Goal: Transaction & Acquisition: Obtain resource

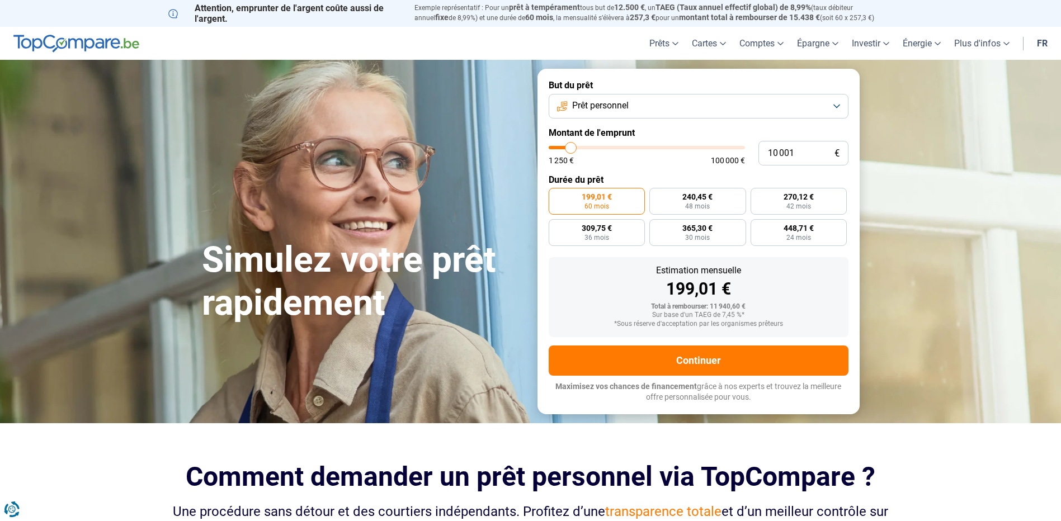
type input "11 000"
type input "11000"
type input "12 000"
type input "12000"
type input "12 750"
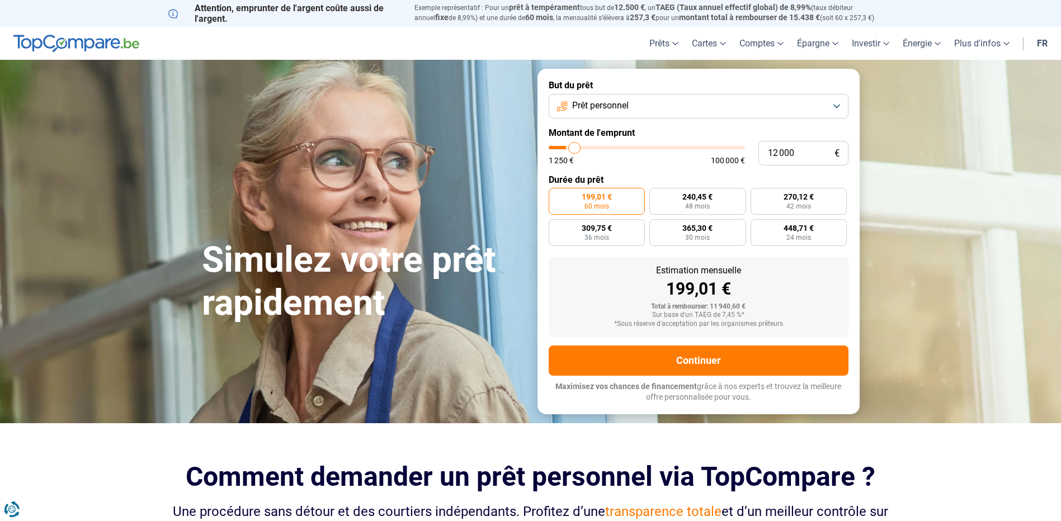
type input "12750"
type input "13 250"
type input "13250"
type input "14 500"
type input "14500"
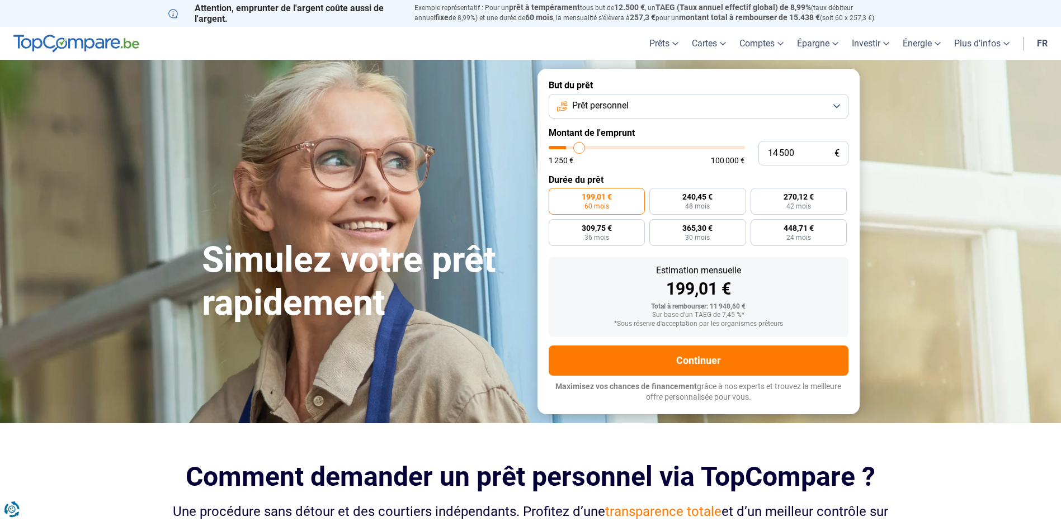
type input "15 750"
type input "15750"
type input "17 750"
type input "17750"
type input "20 250"
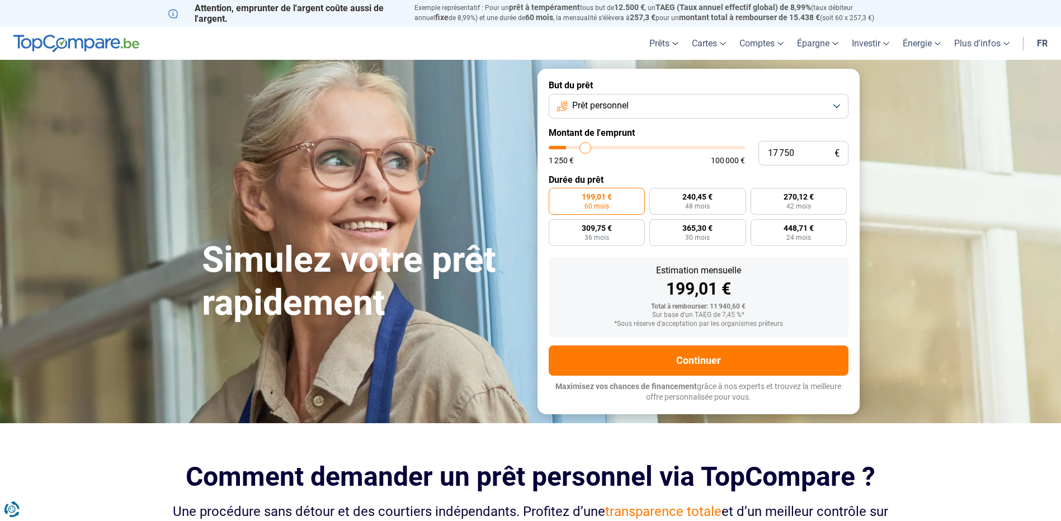
type input "20250"
type input "22 250"
type input "22250"
type input "23 750"
type input "23750"
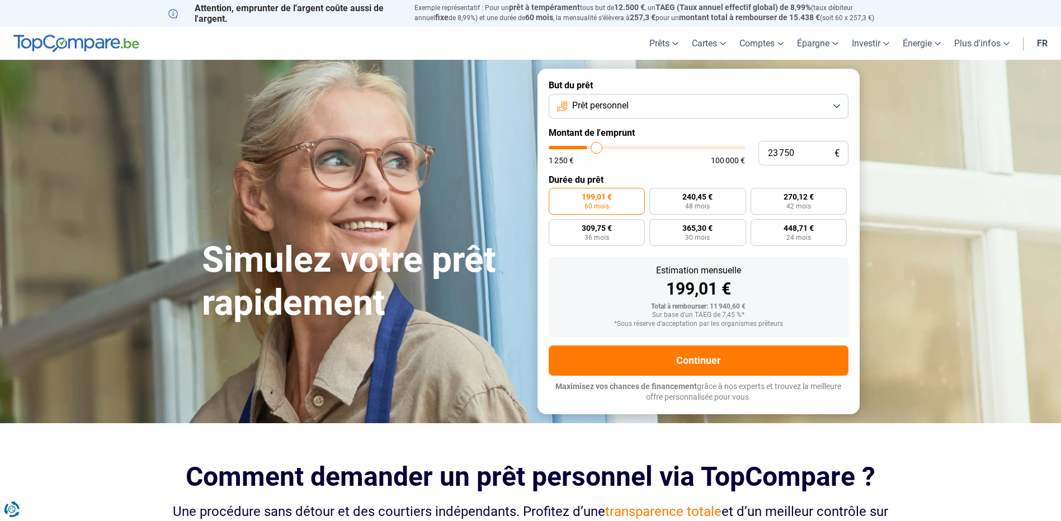
type input "24 500"
type input "24500"
type input "25 000"
type input "25000"
type input "25 250"
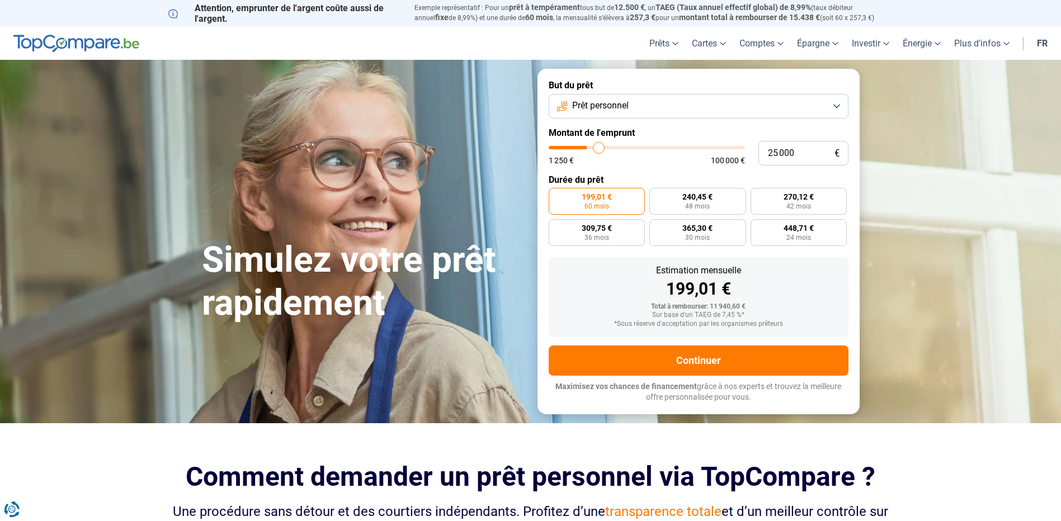
type input "25250"
type input "25 750"
type input "25750"
type input "26 000"
type input "26000"
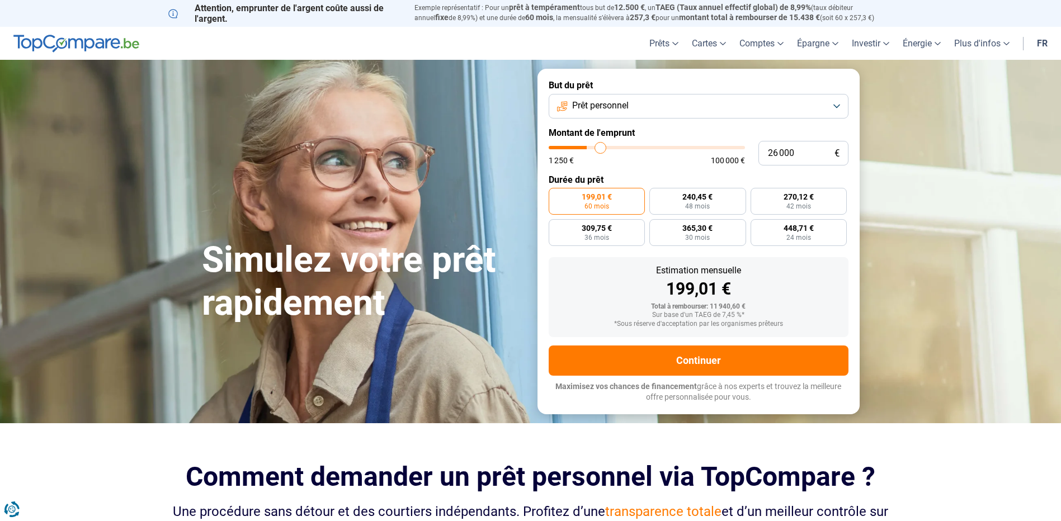
type input "26 250"
type input "26250"
type input "26 500"
type input "26500"
type input "26 750"
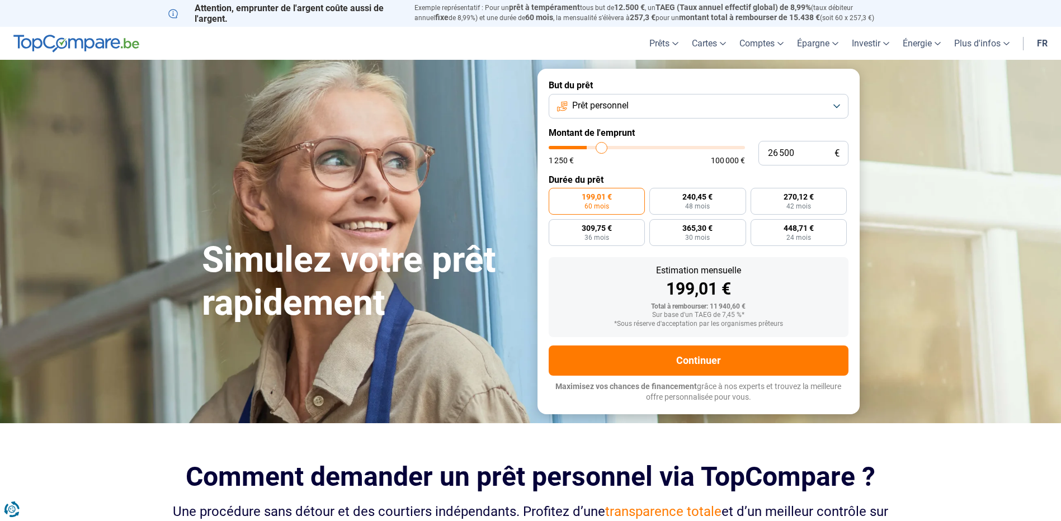
type input "26750"
type input "27 500"
type input "27500"
type input "27 750"
type input "27750"
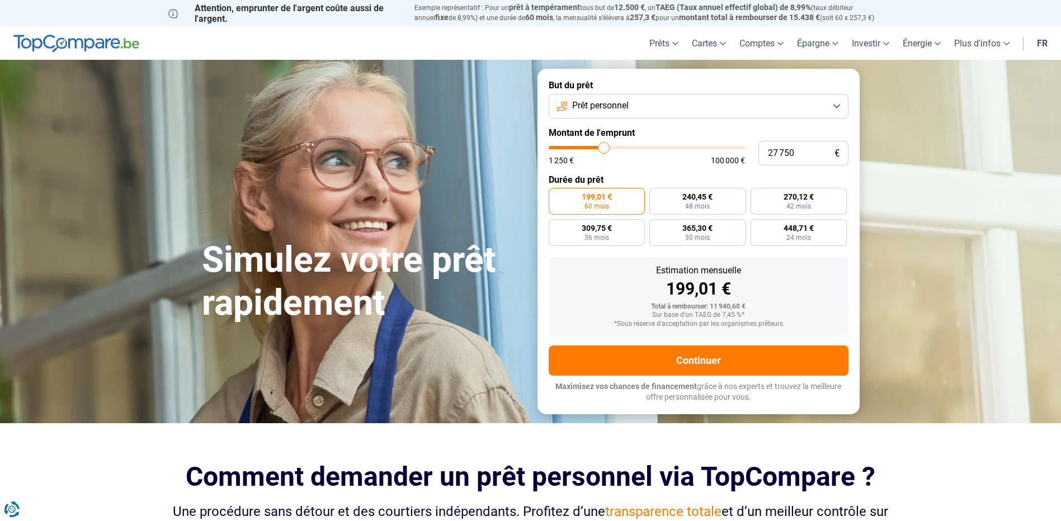
type input "28 000"
type input "28000"
type input "28 250"
type input "28250"
type input "28 750"
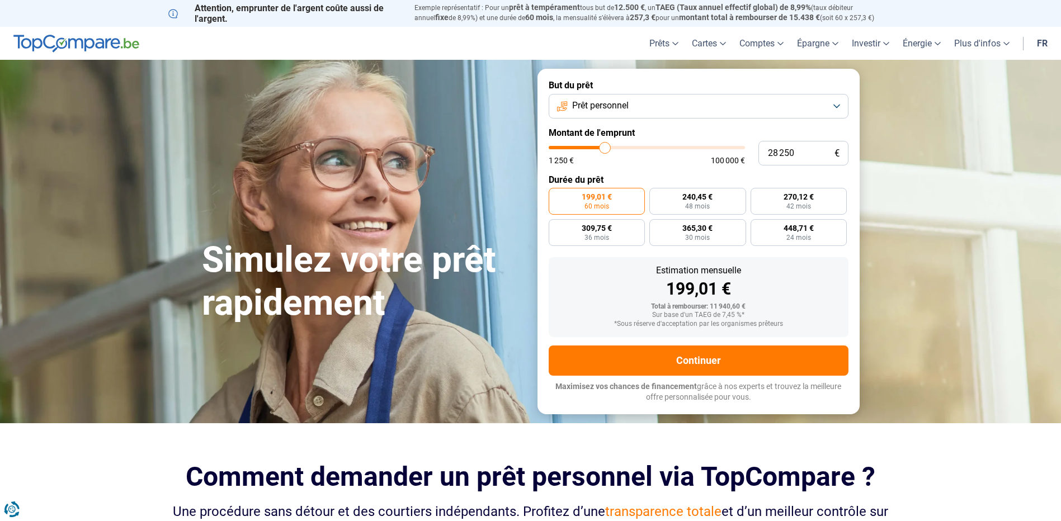
type input "28750"
type input "29 000"
type input "29000"
type input "29 250"
type input "29250"
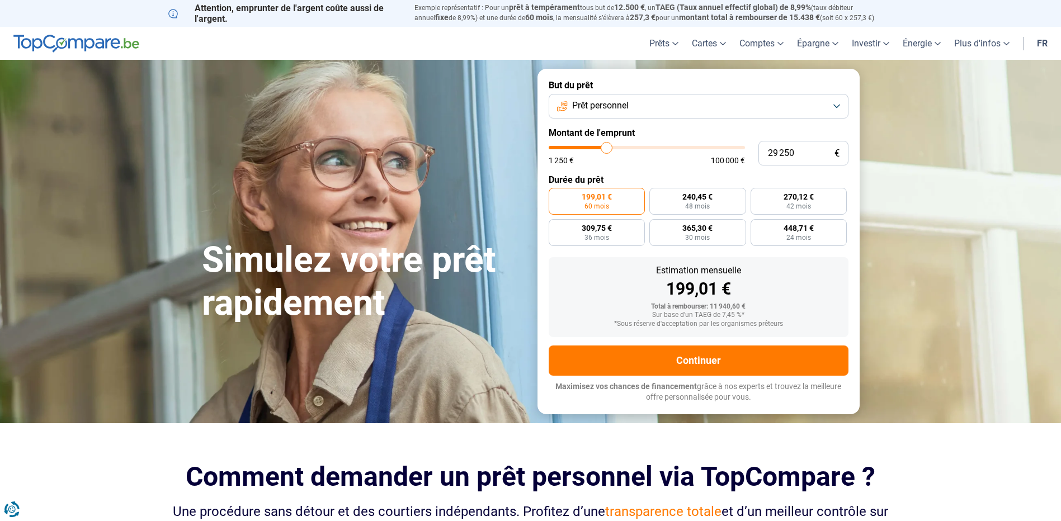
type input "29 500"
type input "29500"
type input "29 750"
type input "29750"
type input "30 250"
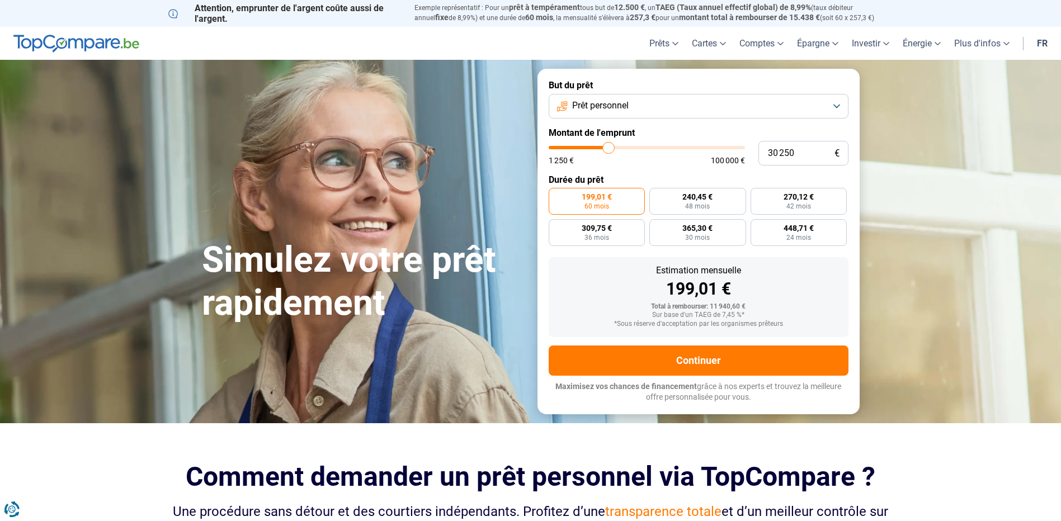
drag, startPoint x: 572, startPoint y: 148, endPoint x: 608, endPoint y: 154, distance: 36.9
type input "30250"
click at [608, 149] on input "range" at bounding box center [646, 147] width 196 height 3
radio input "false"
click at [621, 119] on form "But du prêt Prêt personnel Montant de l'emprunt 30 250 € 1 250 € 100 000 € Duré…" at bounding box center [698, 241] width 322 height 345
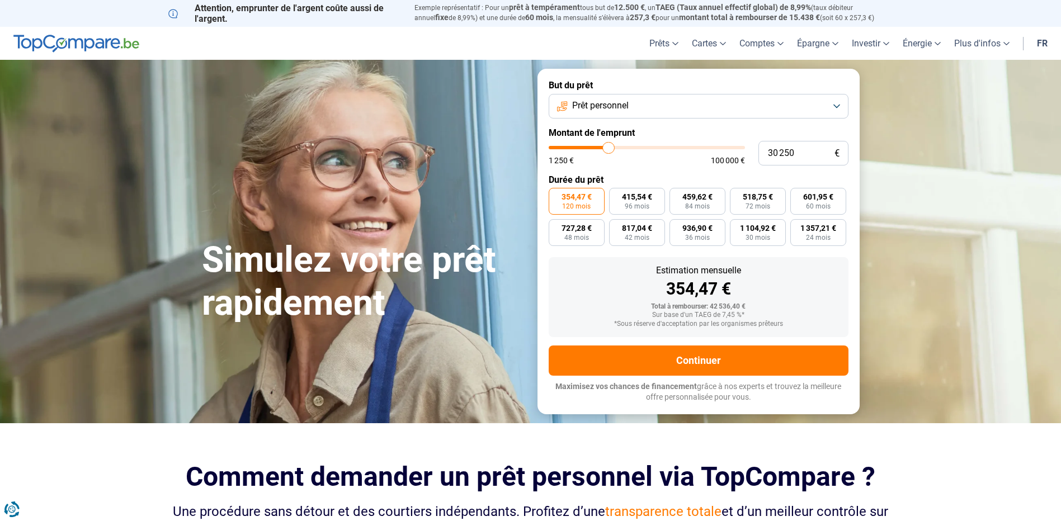
click at [621, 116] on button "Prêt personnel" at bounding box center [698, 106] width 300 height 25
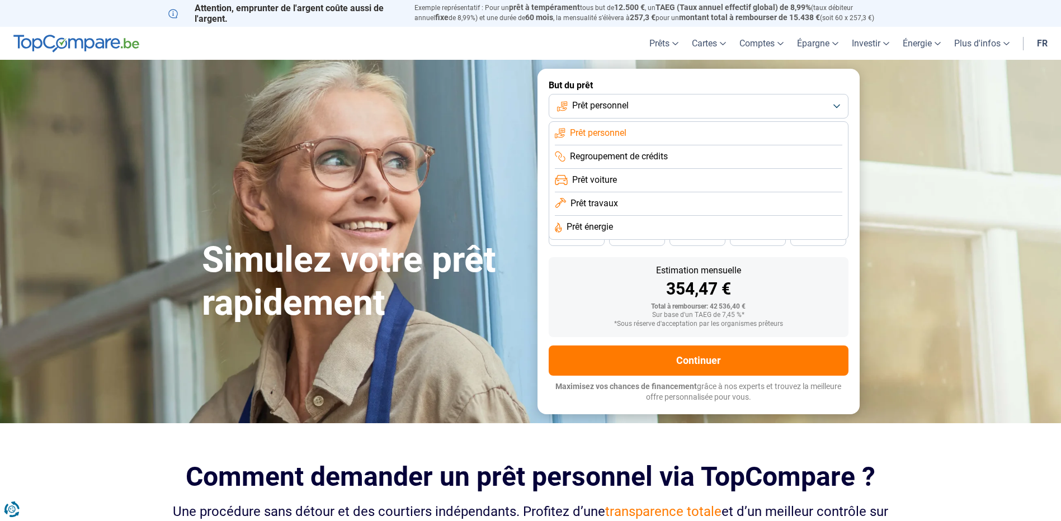
click at [610, 207] on span "Prêt travaux" at bounding box center [594, 203] width 48 height 12
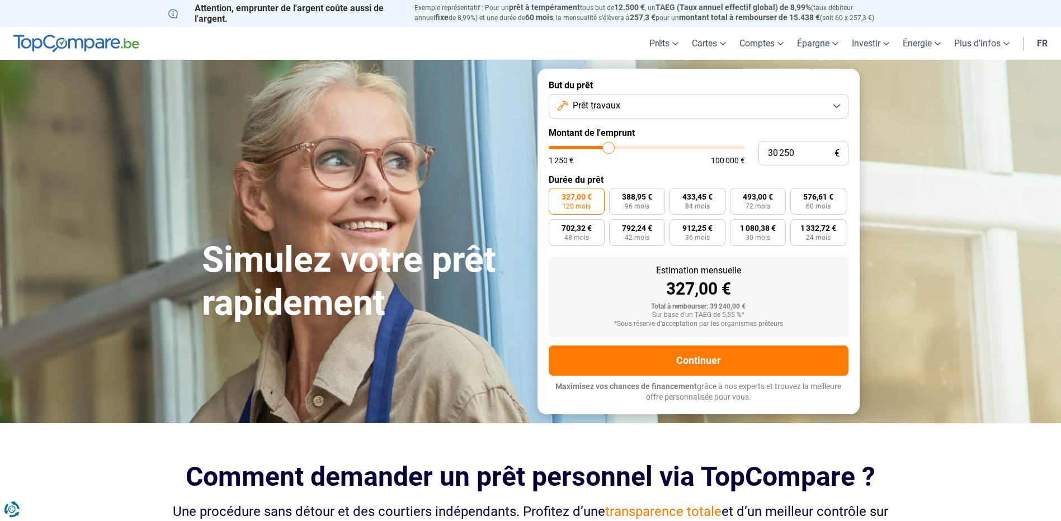
type input "31 250"
type input "31250"
type input "32 000"
type input "32000"
type input "32 750"
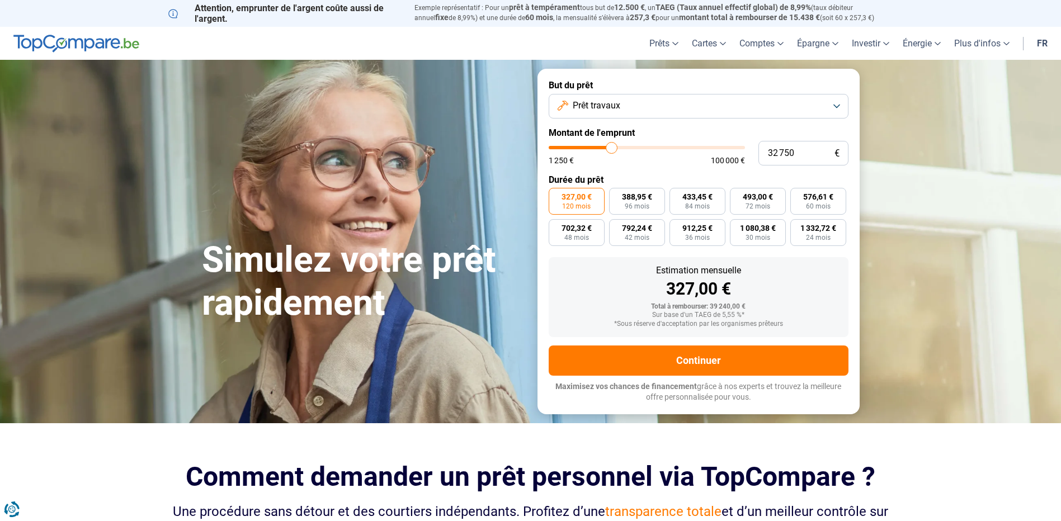
type input "32750"
type input "33 750"
type input "33750"
type input "34 250"
type input "34250"
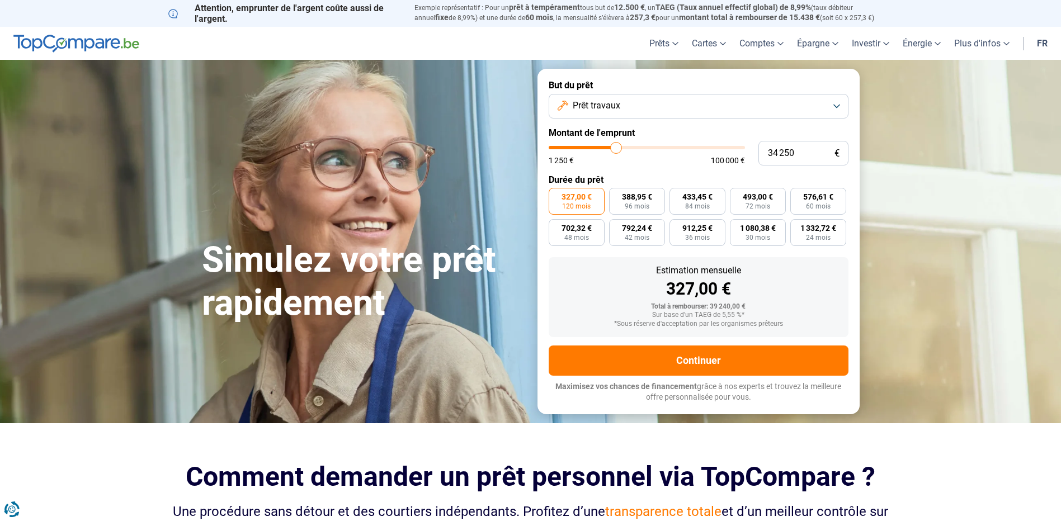
type input "35 250"
type input "35250"
type input "35 500"
type input "35500"
type input "35 750"
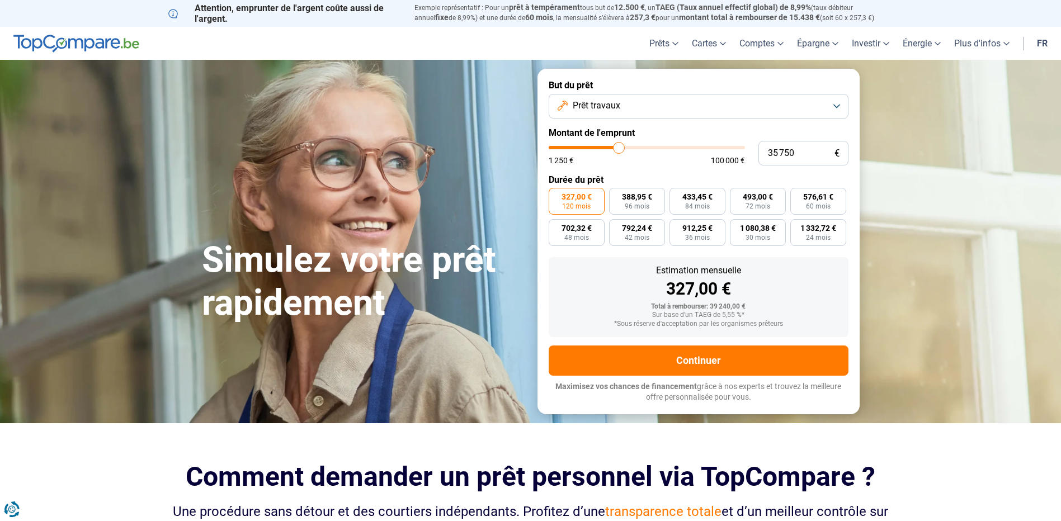
type input "35750"
click at [619, 149] on input "range" at bounding box center [646, 147] width 196 height 3
type input "36 250"
type input "36250"
type input "36 750"
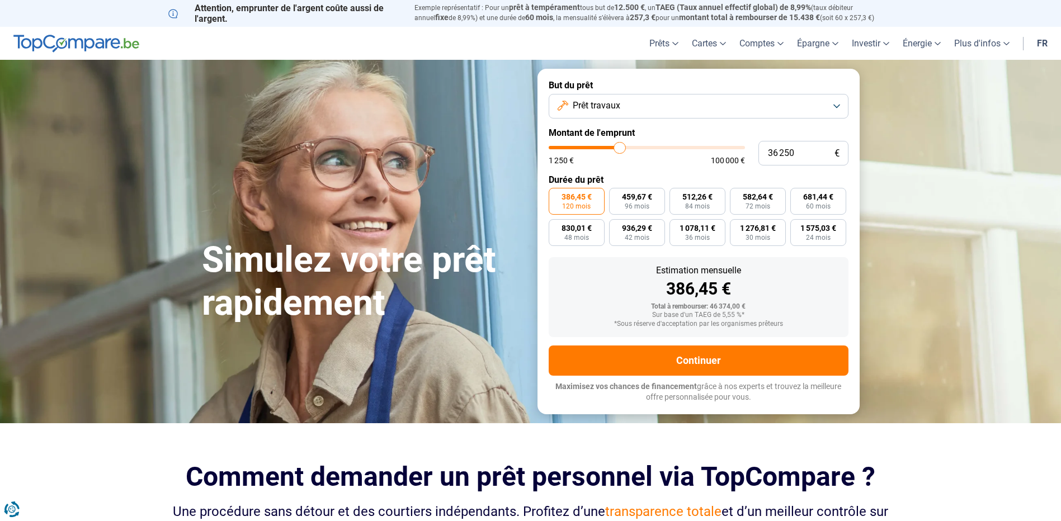
type input "36750"
type input "37 750"
type input "37750"
type input "38 000"
type input "38000"
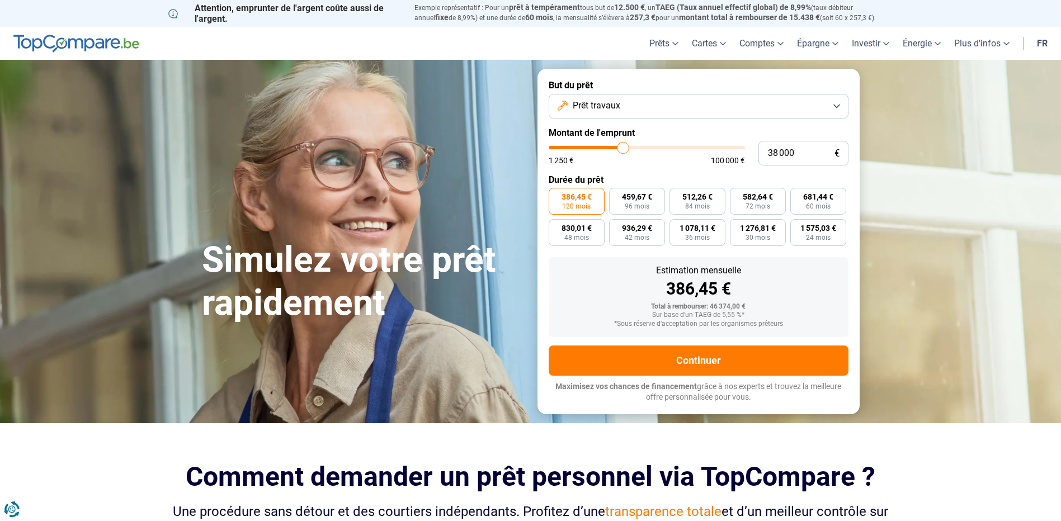
type input "38 750"
type input "38750"
type input "39 750"
type input "39750"
type input "40 250"
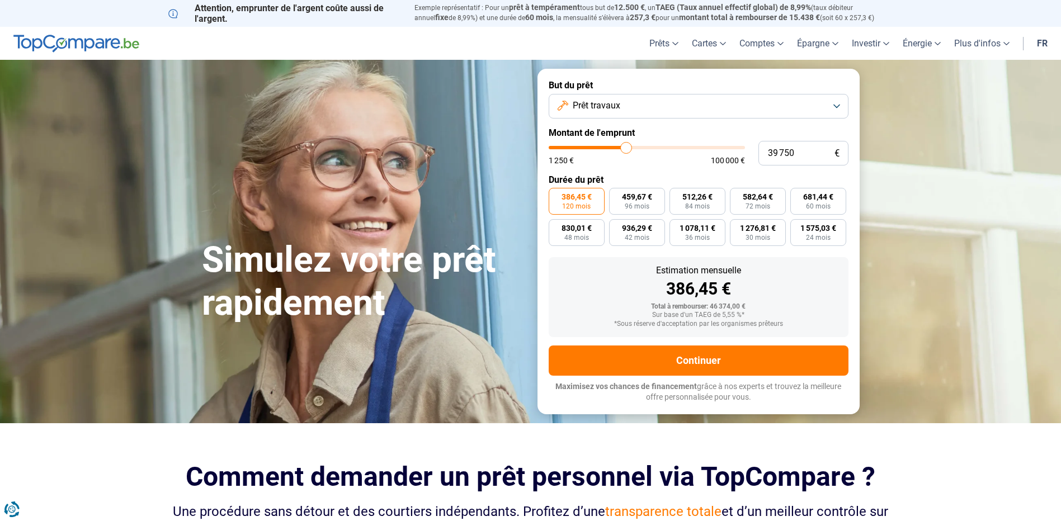
type input "40250"
type input "41 250"
type input "41250"
type input "41 500"
type input "41500"
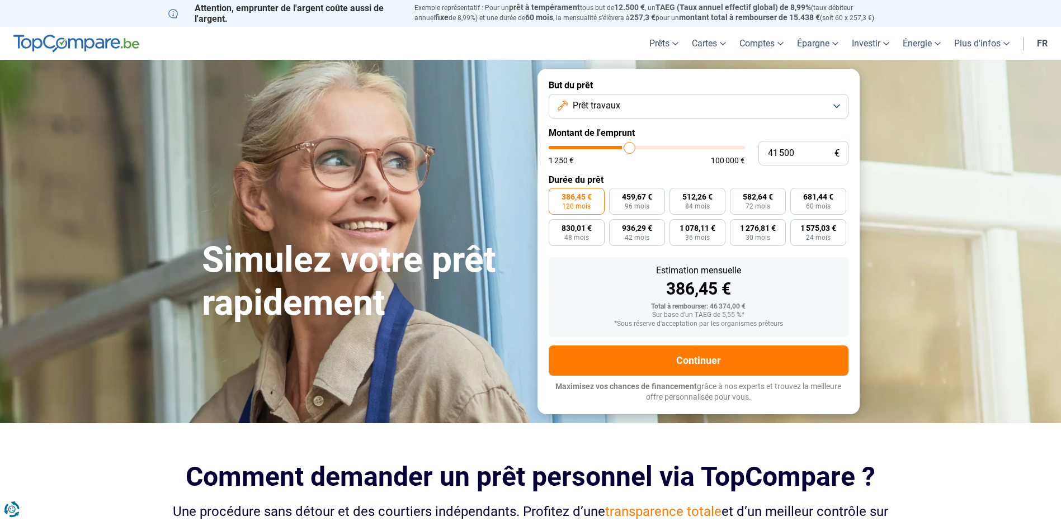
type input "42 000"
type input "42000"
type input "42 250"
type input "42250"
type input "42 500"
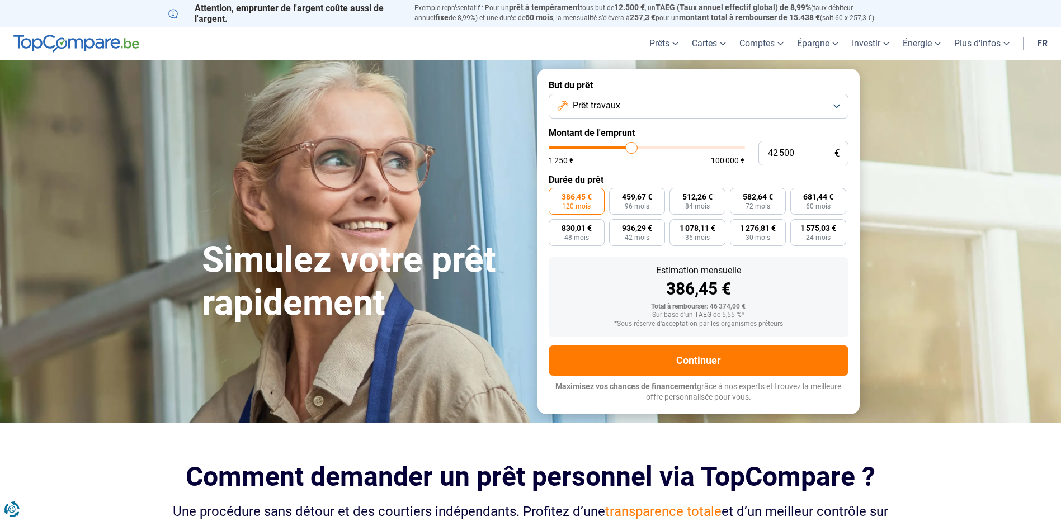
drag, startPoint x: 619, startPoint y: 152, endPoint x: 631, endPoint y: 152, distance: 12.3
type input "42500"
click at [631, 149] on input "range" at bounding box center [646, 147] width 196 height 3
type input "42 750"
type input "42750"
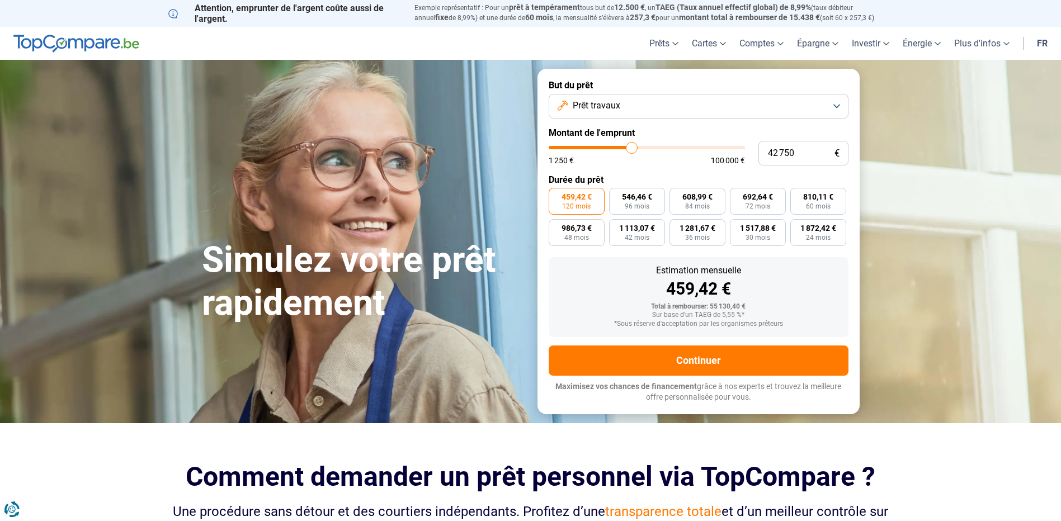
type input "43 500"
type input "43500"
type input "44 500"
type input "44500"
type input "45 250"
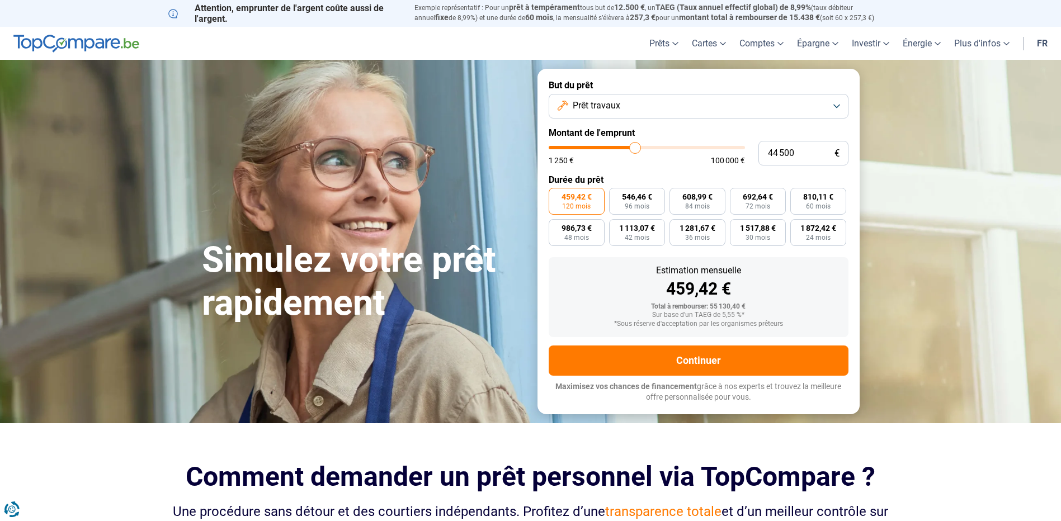
type input "45250"
type input "45 500"
type input "45500"
type input "46 000"
type input "46000"
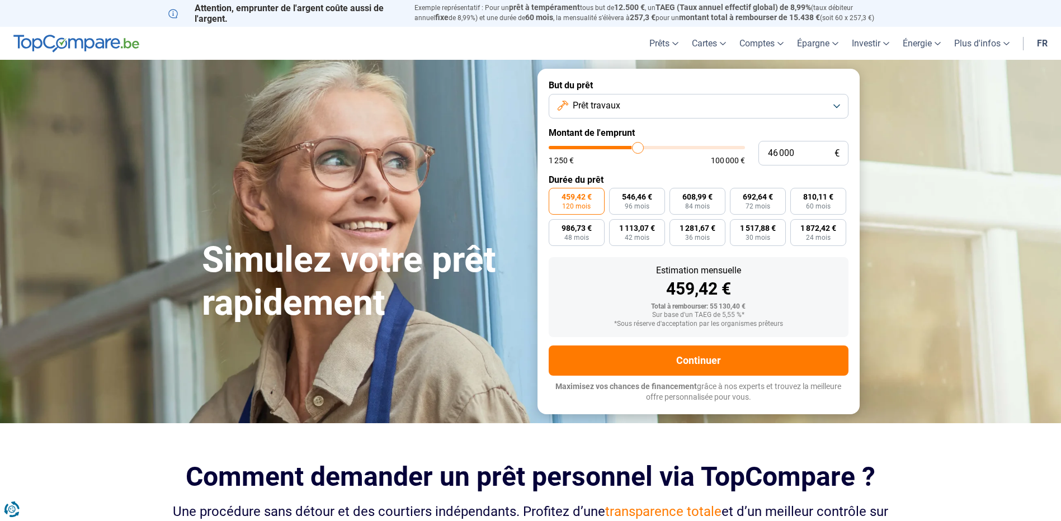
type input "46 750"
type input "46750"
type input "47 500"
type input "47500"
type input "48 000"
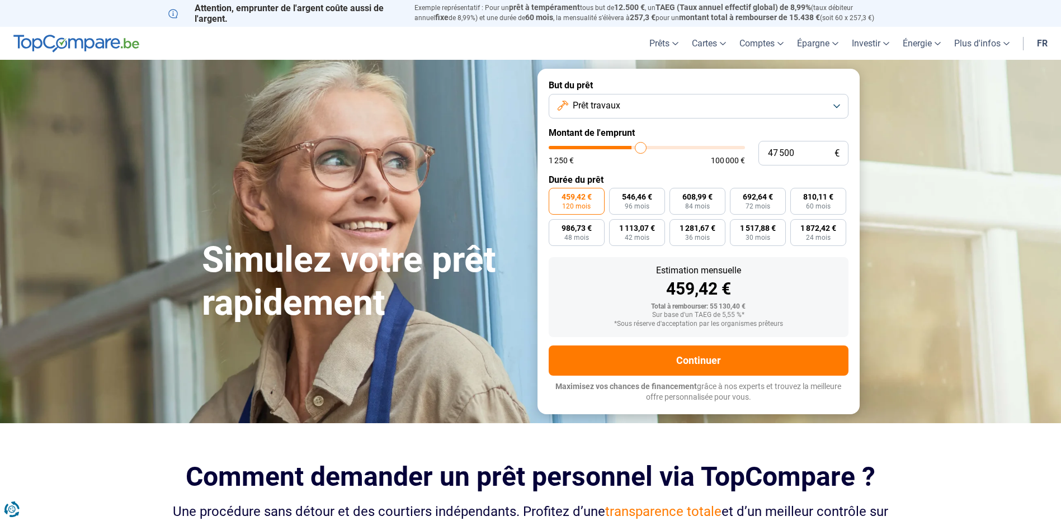
type input "48000"
type input "48 250"
type input "48250"
type input "48 500"
drag, startPoint x: 631, startPoint y: 152, endPoint x: 642, endPoint y: 154, distance: 11.3
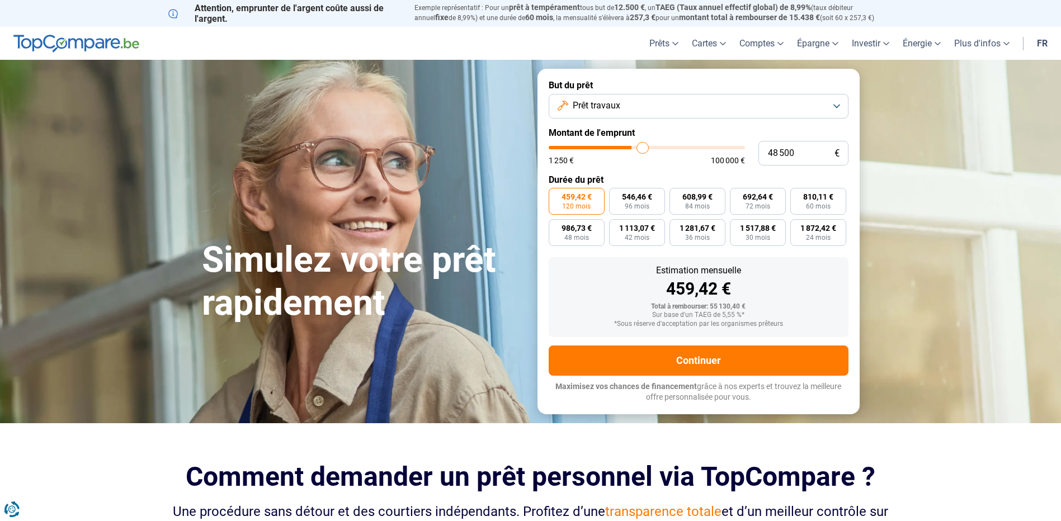
type input "48500"
click at [642, 149] on input "range" at bounding box center [646, 147] width 196 height 3
type input "49 500"
type input "49500"
type input "51 000"
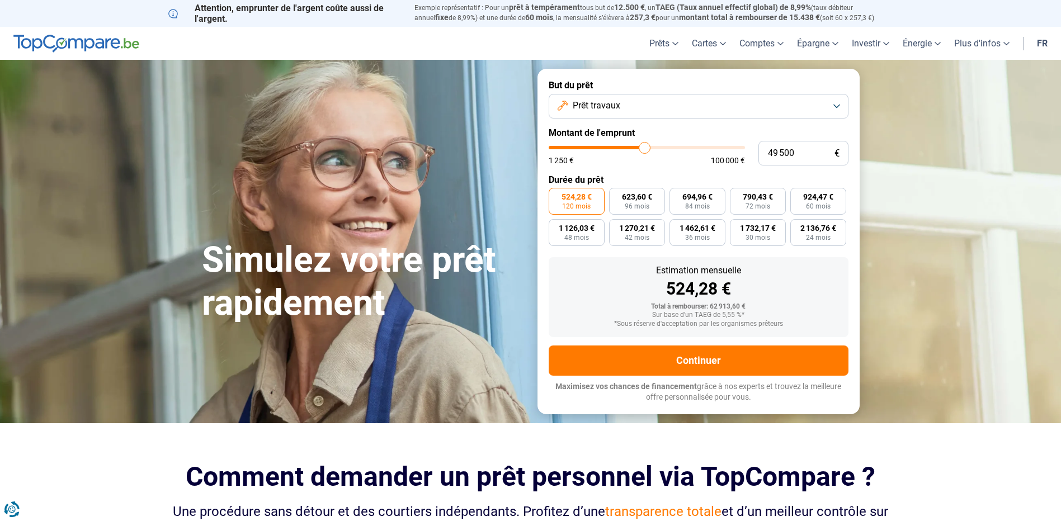
type input "51000"
type input "52 500"
type input "52500"
type input "53 500"
type input "53500"
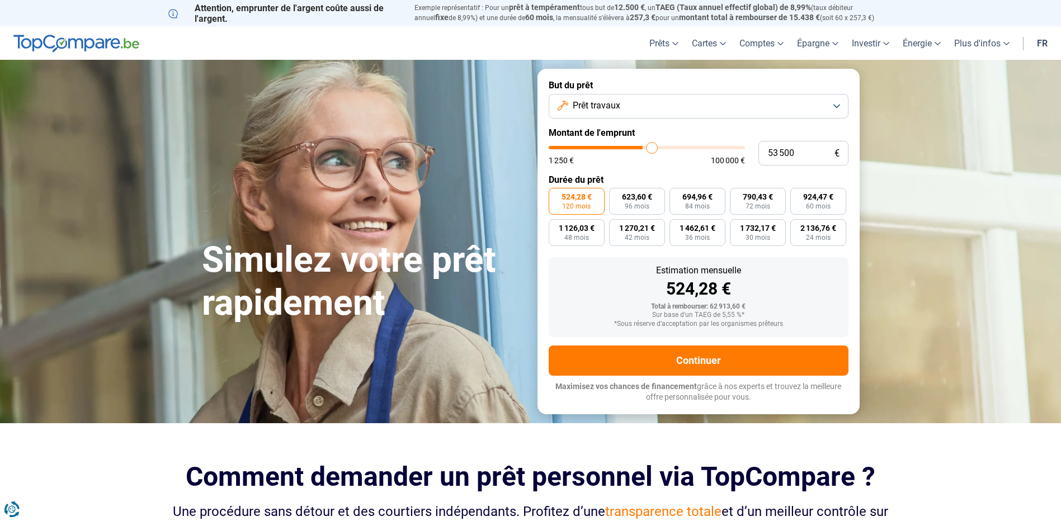
type input "54 500"
type input "54500"
type input "54 750"
type input "54750"
click at [654, 149] on input "range" at bounding box center [646, 147] width 196 height 3
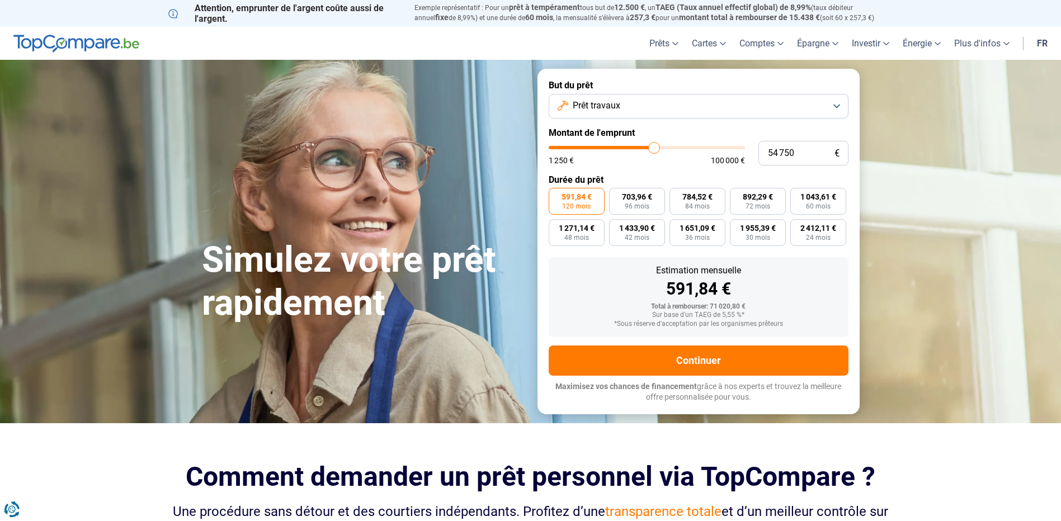
drag, startPoint x: 654, startPoint y: 155, endPoint x: 661, endPoint y: 157, distance: 7.4
click at [661, 157] on div "1 250 € 100 000 €" at bounding box center [646, 155] width 196 height 18
type input "52 500"
type input "52500"
type input "53 000"
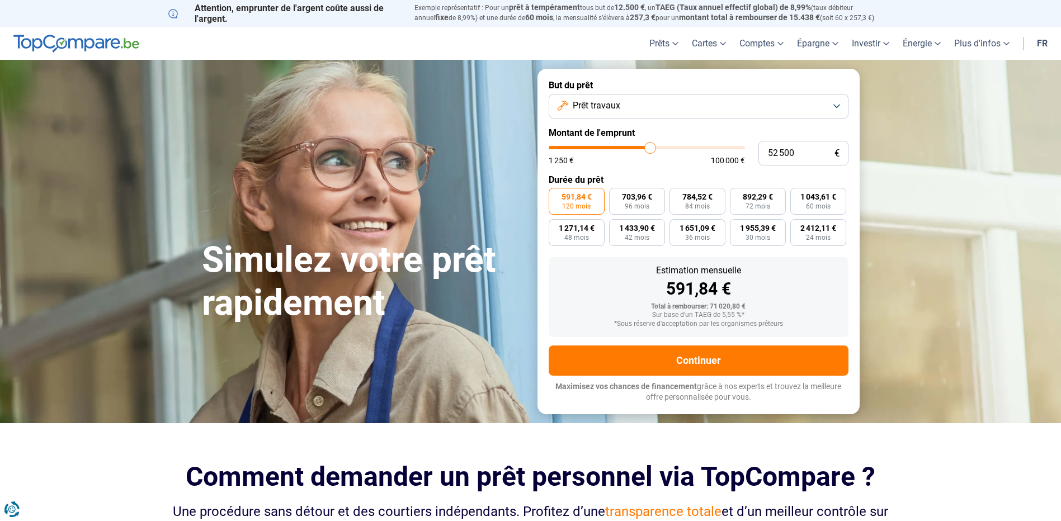
type input "53000"
type input "54 000"
type input "54000"
type input "54 750"
type input "54750"
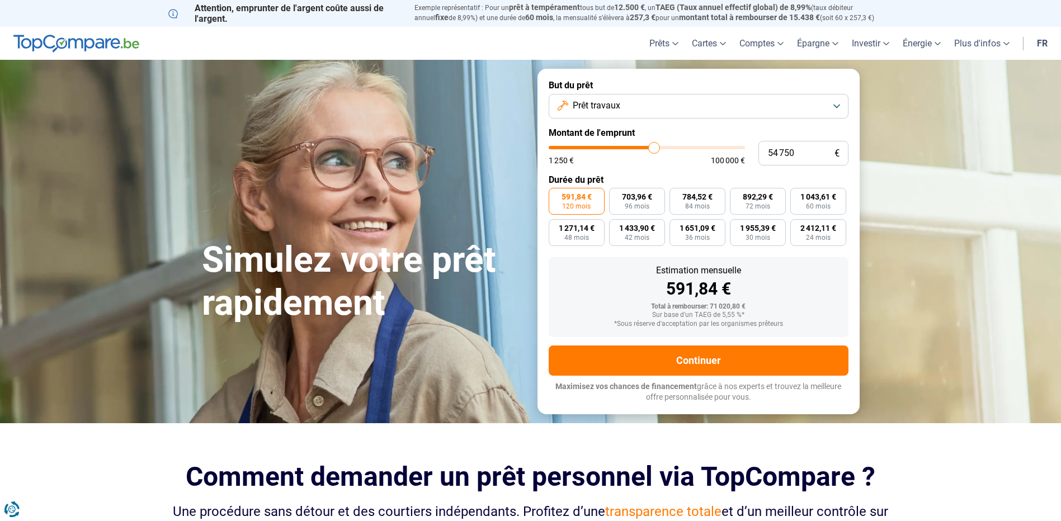
type input "55 750"
type input "55750"
type input "56 500"
type input "56500"
type input "57 250"
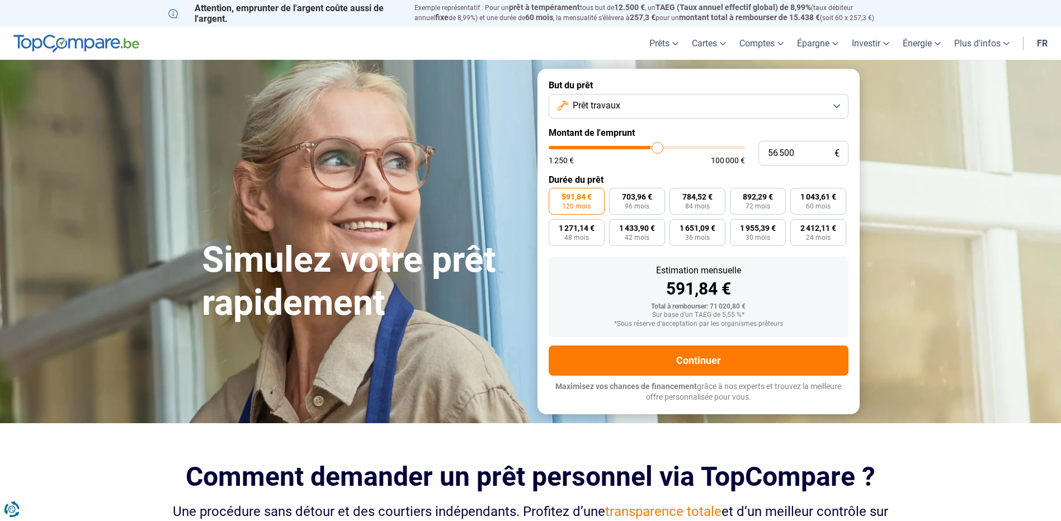
type input "57250"
type input "57 750"
type input "57750"
type input "58 000"
type input "58000"
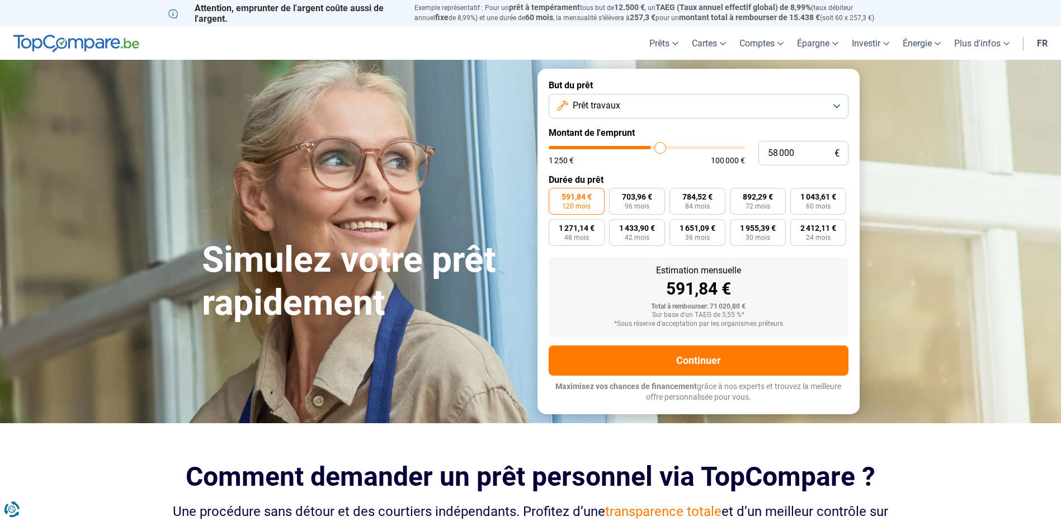
type input "58 500"
drag, startPoint x: 650, startPoint y: 153, endPoint x: 661, endPoint y: 153, distance: 11.2
type input "58500"
click at [661, 149] on input "range" at bounding box center [646, 147] width 196 height 3
type input "59 500"
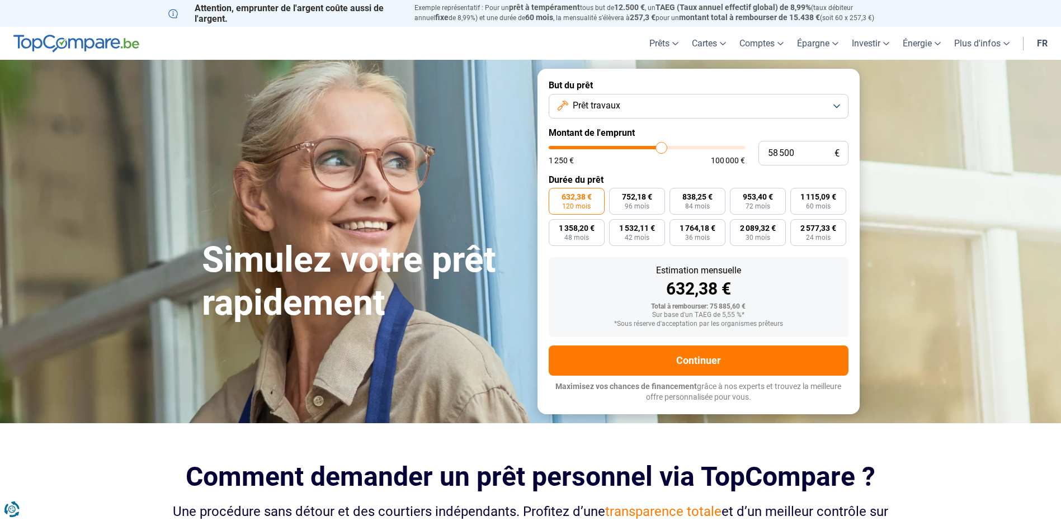
type input "59500"
type input "60 750"
type input "60750"
type input "62 000"
type input "62000"
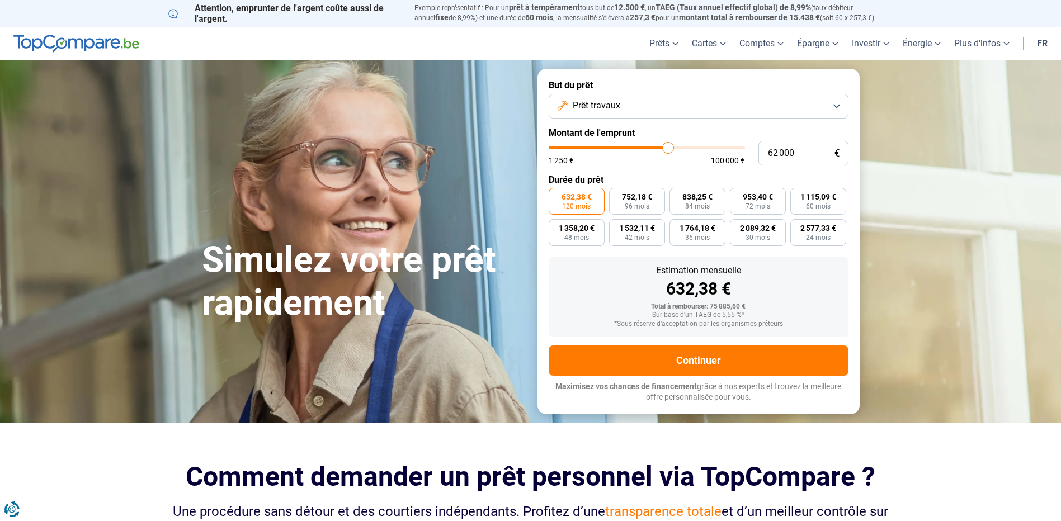
type input "63 250"
type input "63250"
type input "64 500"
type input "64500"
type input "65 250"
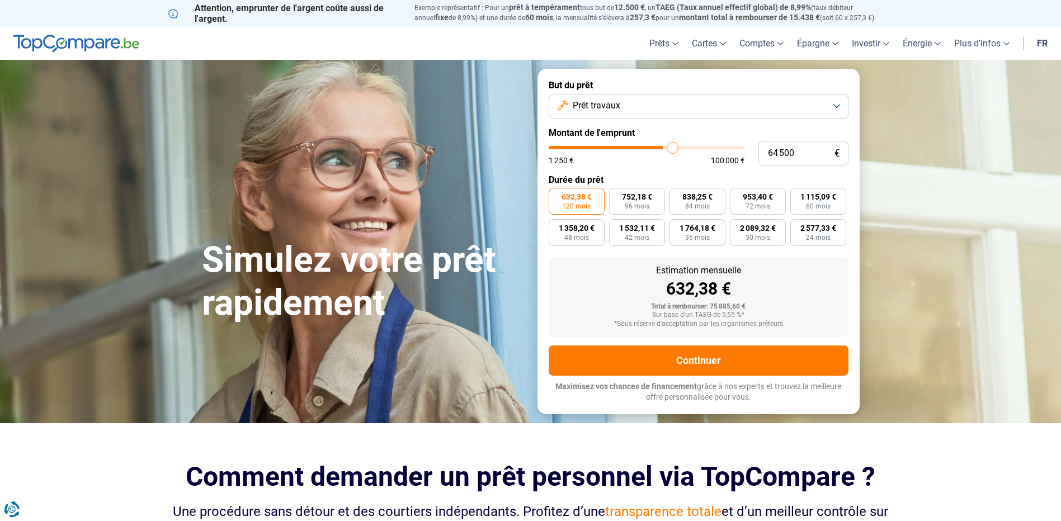
type input "65250"
type input "66 500"
type input "66500"
type input "67 750"
type input "67750"
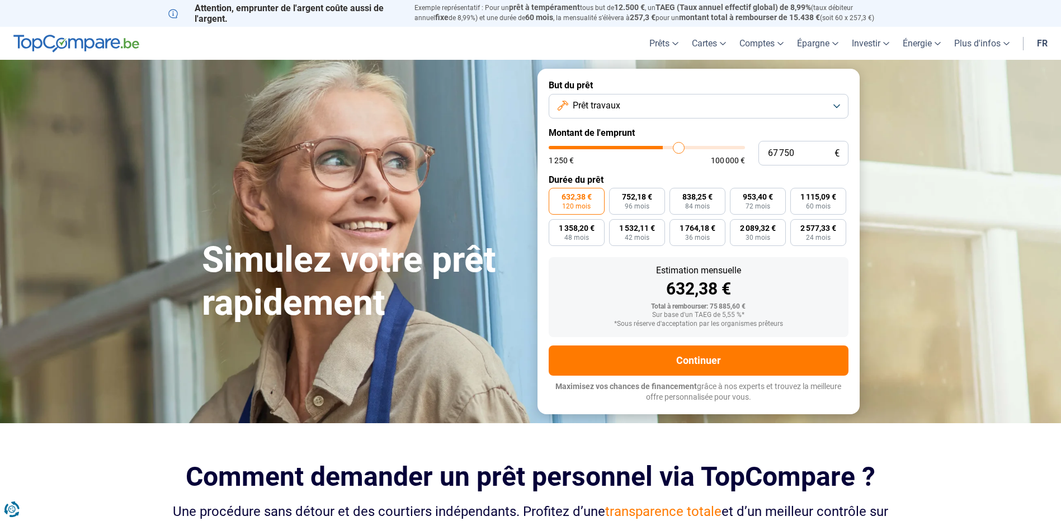
type input "69 000"
type input "69000"
type input "70 250"
type input "70250"
type input "71 000"
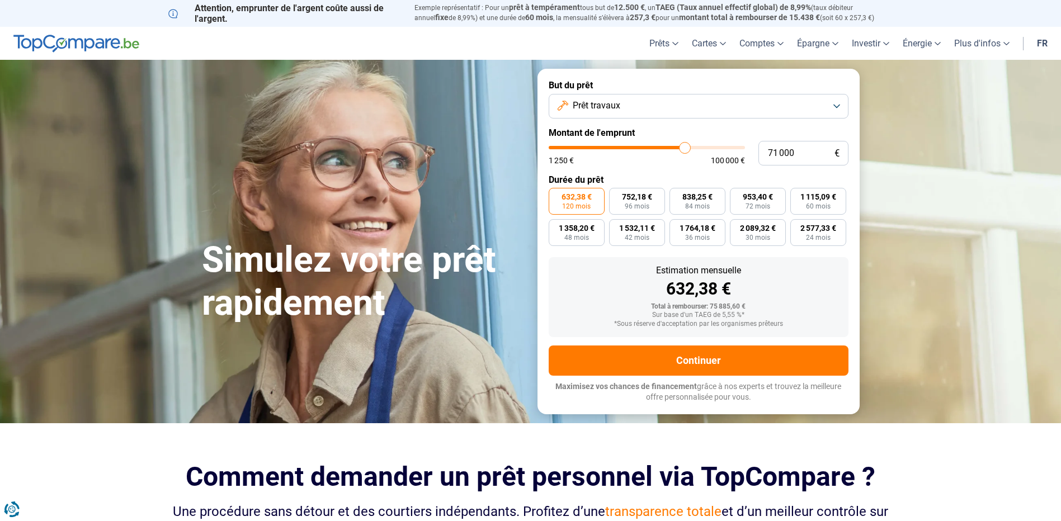
drag, startPoint x: 678, startPoint y: 155, endPoint x: 684, endPoint y: 156, distance: 6.3
type input "71000"
click at [684, 149] on input "range" at bounding box center [646, 147] width 196 height 3
drag, startPoint x: 702, startPoint y: 156, endPoint x: 711, endPoint y: 156, distance: 8.4
click at [711, 156] on div "1 250 € 100 000 €" at bounding box center [646, 155] width 196 height 18
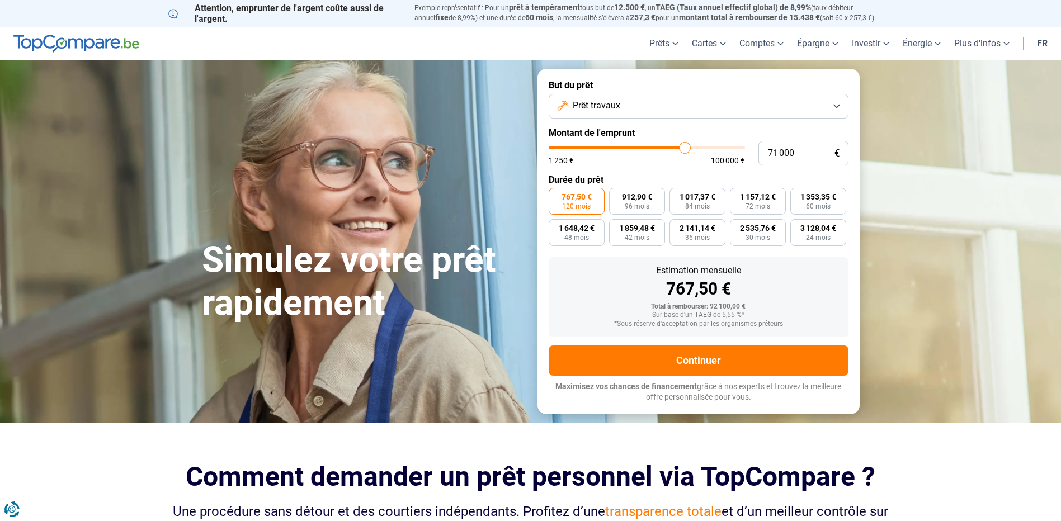
type input "69 750"
type input "69750"
type input "72 250"
type input "72250"
type input "74 250"
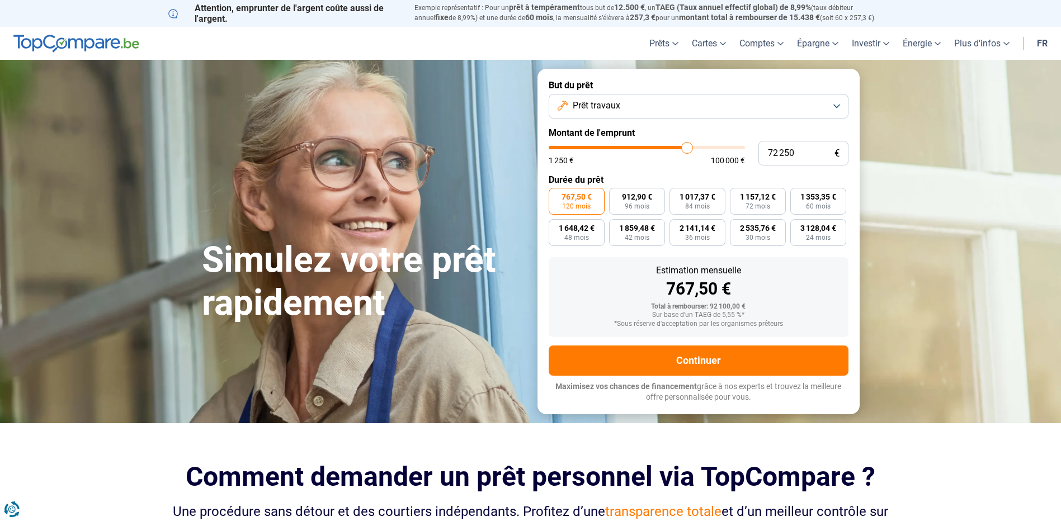
type input "74250"
type input "76 500"
type input "76500"
type input "78 500"
type input "78500"
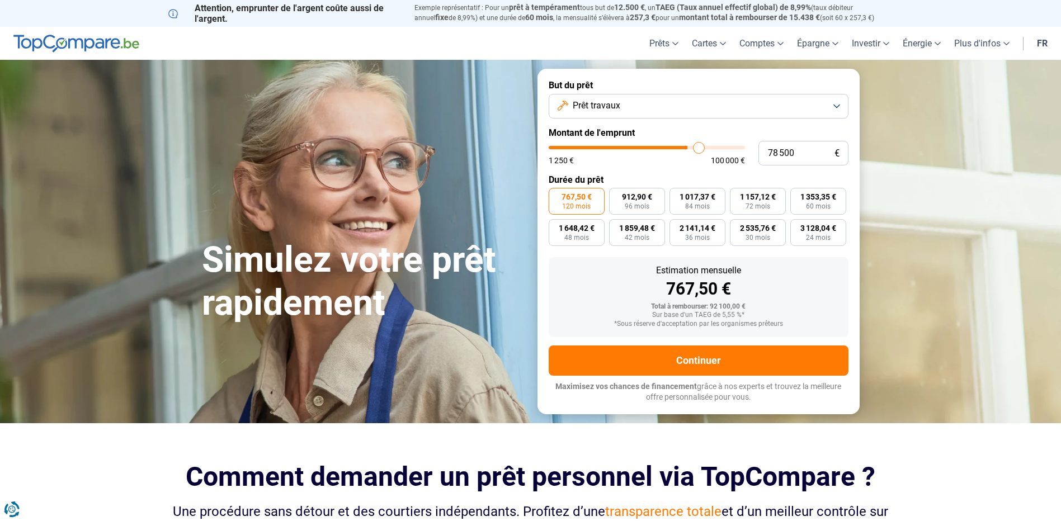
type input "79 750"
type input "79750"
type input "81 000"
type input "81000"
type input "81 750"
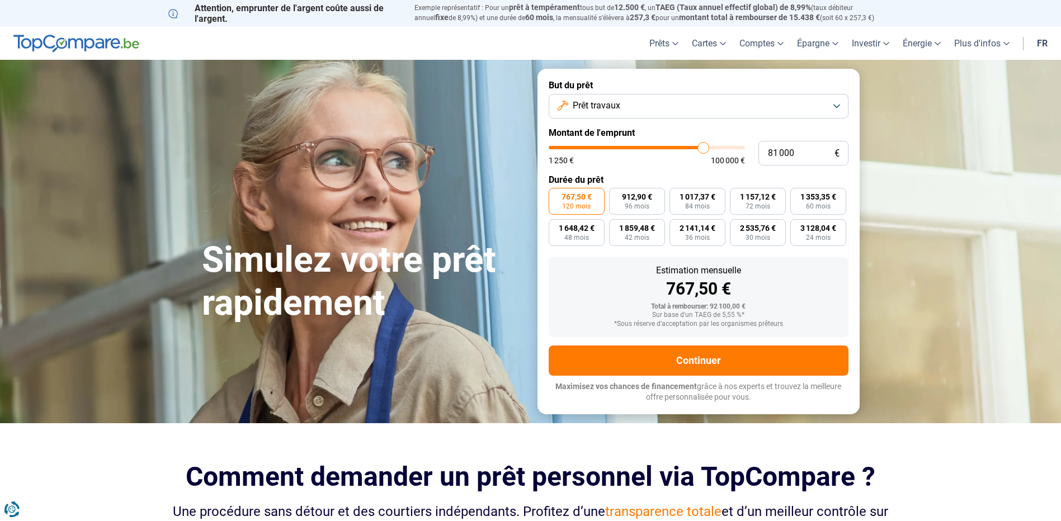
type input "81750"
type input "82 250"
type input "82250"
type input "82 500"
type input "82500"
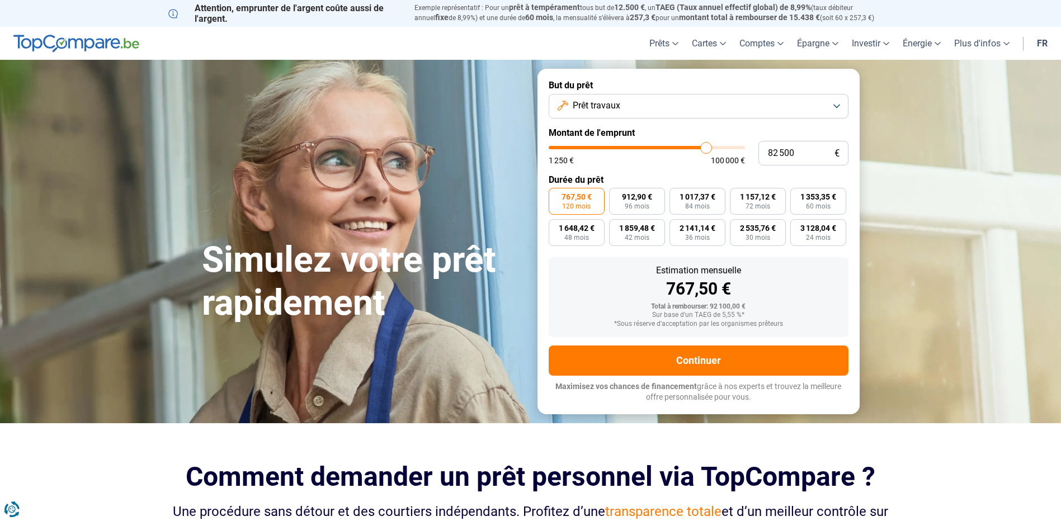
type input "82 750"
type input "82750"
type input "83 000"
drag, startPoint x: 680, startPoint y: 151, endPoint x: 707, endPoint y: 153, distance: 26.4
type input "83000"
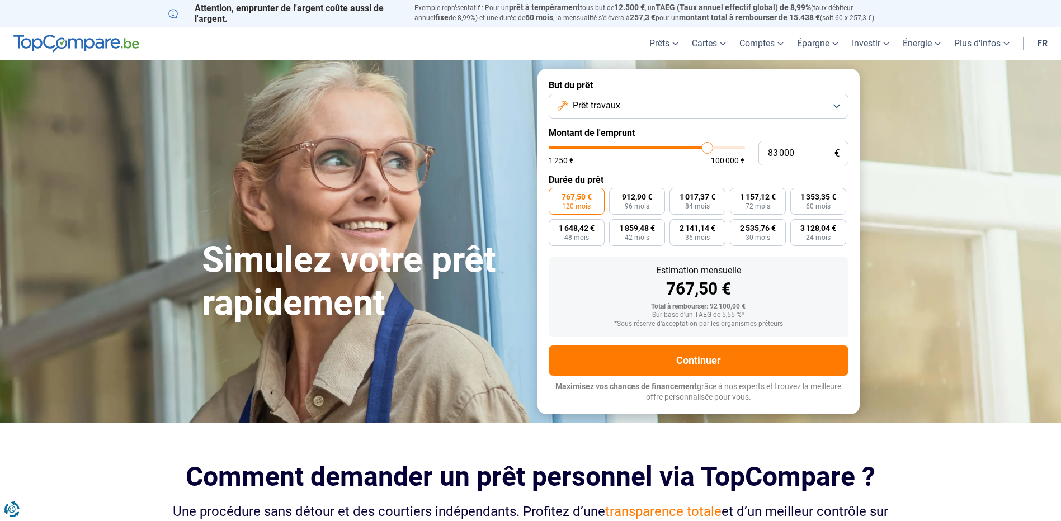
click at [707, 149] on input "range" at bounding box center [646, 147] width 196 height 3
type input "84 000"
type input "84000"
type input "85 500"
drag, startPoint x: 707, startPoint y: 153, endPoint x: 725, endPoint y: 154, distance: 17.9
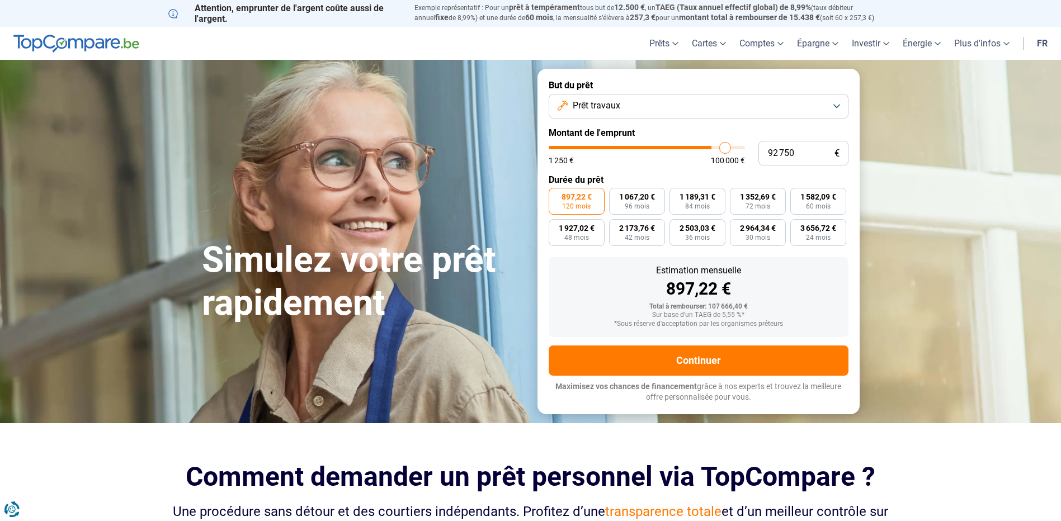
click at [725, 149] on input "range" at bounding box center [646, 147] width 196 height 3
drag, startPoint x: 725, startPoint y: 154, endPoint x: 612, endPoint y: 147, distance: 112.6
click at [612, 147] on div "1 250 € 100 000 €" at bounding box center [646, 155] width 196 height 18
drag, startPoint x: 612, startPoint y: 147, endPoint x: 627, endPoint y: 149, distance: 14.7
click at [627, 149] on input "range" at bounding box center [646, 147] width 196 height 3
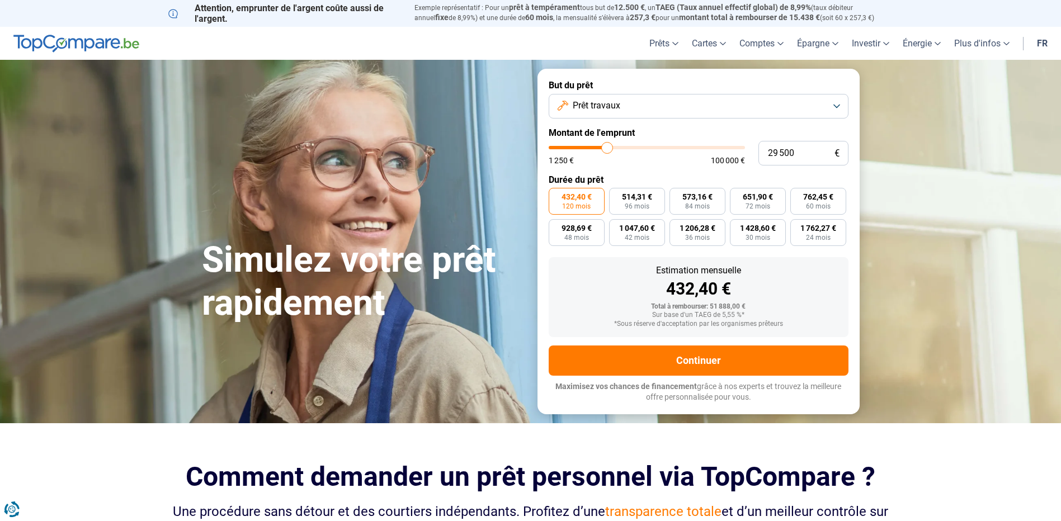
click at [618, 173] on form "But du prêt Prêt travaux Montant de l'emprunt 29 500 € 1 250 € 100 000 € Durée …" at bounding box center [698, 241] width 322 height 345
drag, startPoint x: 604, startPoint y: 150, endPoint x: 612, endPoint y: 151, distance: 8.4
click at [612, 149] on input "range" at bounding box center [646, 147] width 196 height 3
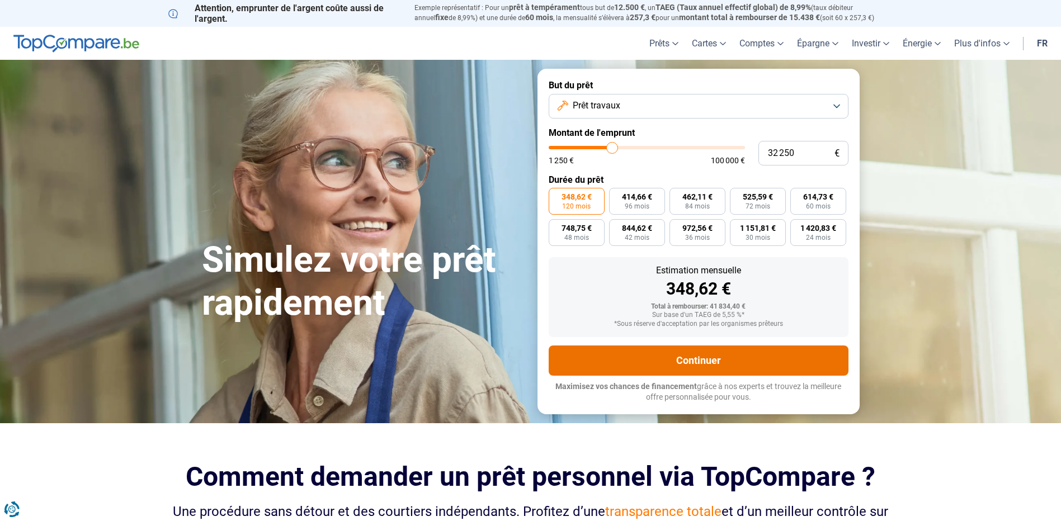
click at [679, 348] on button "Continuer" at bounding box center [698, 361] width 300 height 30
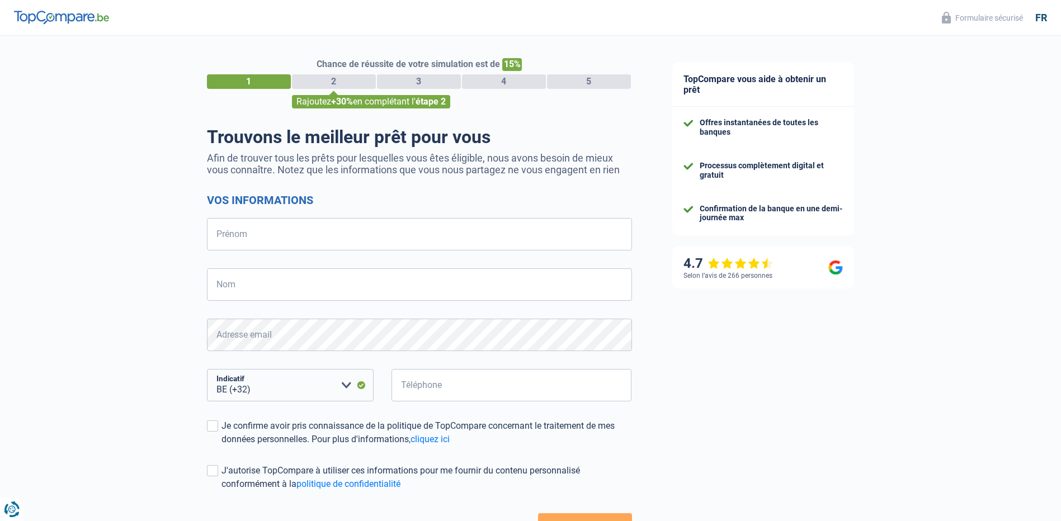
select select "32"
